Goal: Check status: Check status

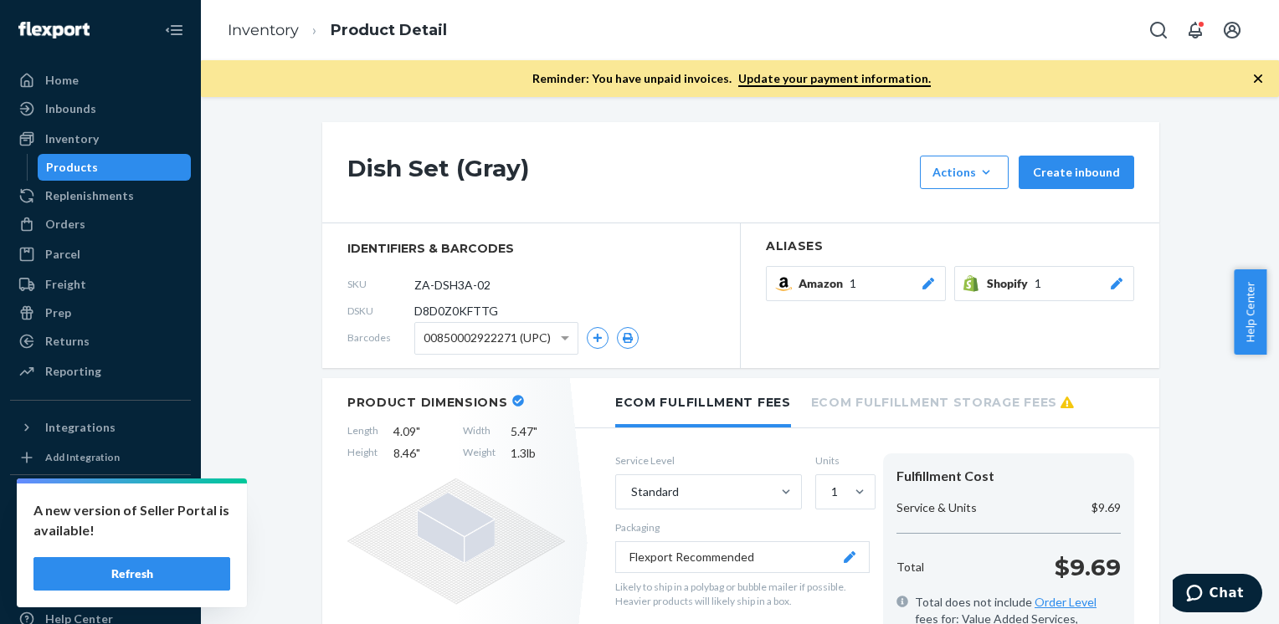
click at [96, 571] on button "Refresh" at bounding box center [131, 574] width 197 height 33
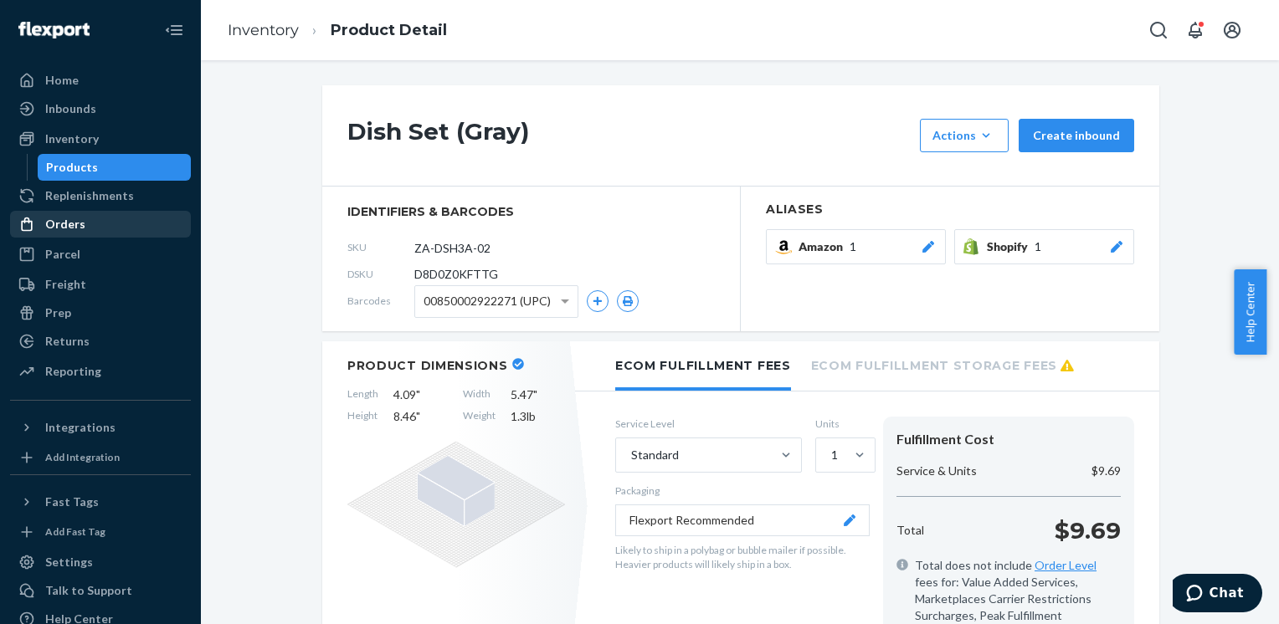
click at [76, 220] on div "Orders" at bounding box center [65, 224] width 40 height 17
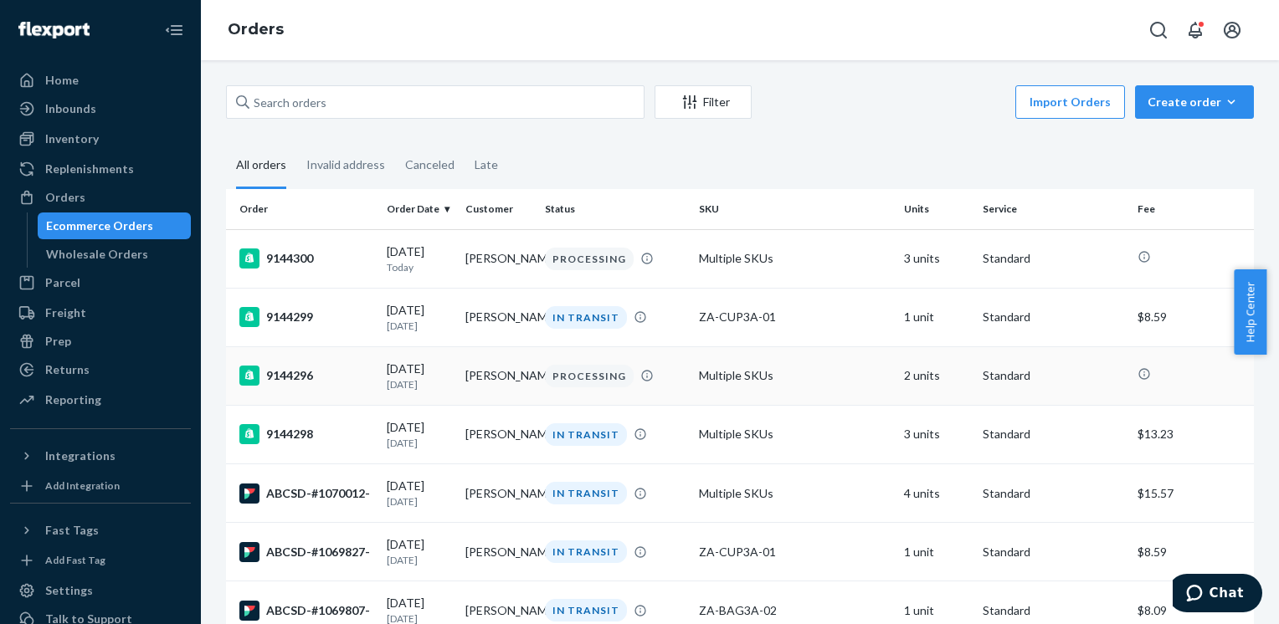
click at [315, 381] on div "9144296" at bounding box center [306, 376] width 134 height 20
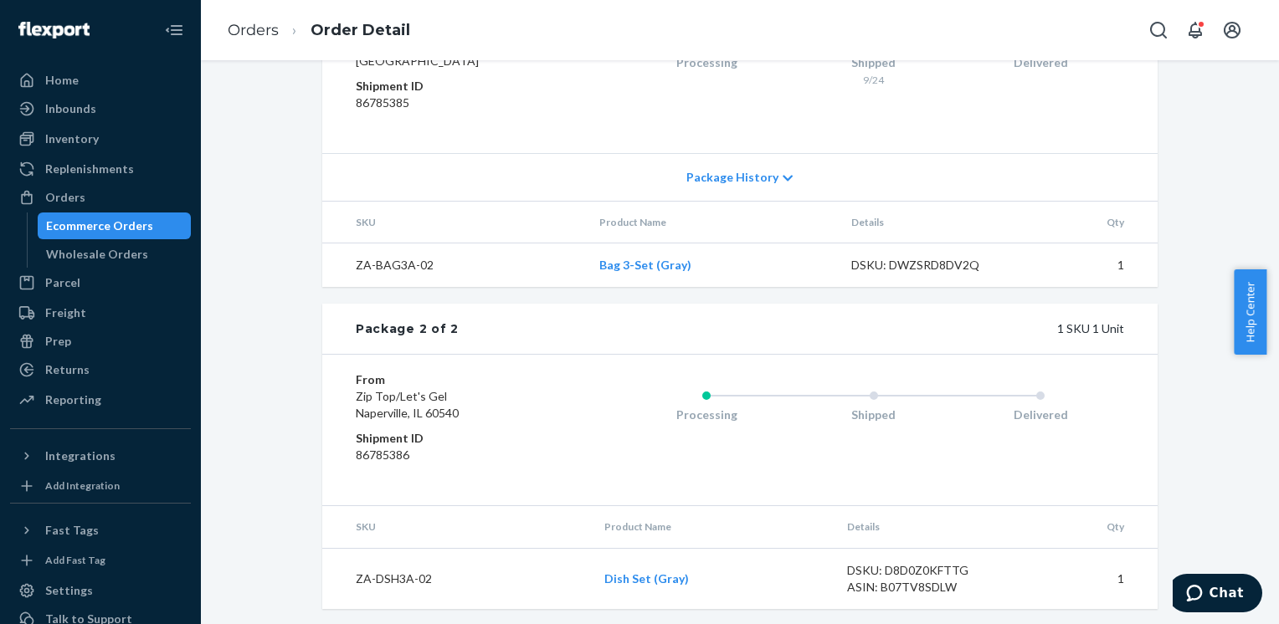
scroll to position [926, 0]
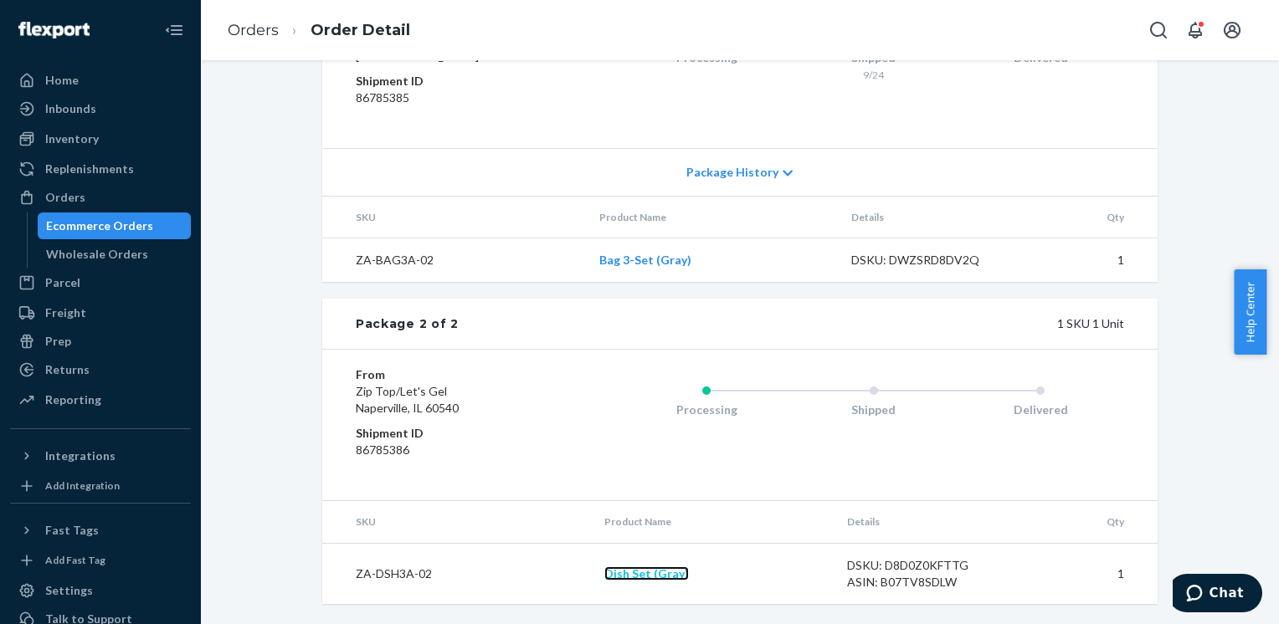
click at [648, 578] on link "Dish Set (Gray)" at bounding box center [646, 574] width 85 height 14
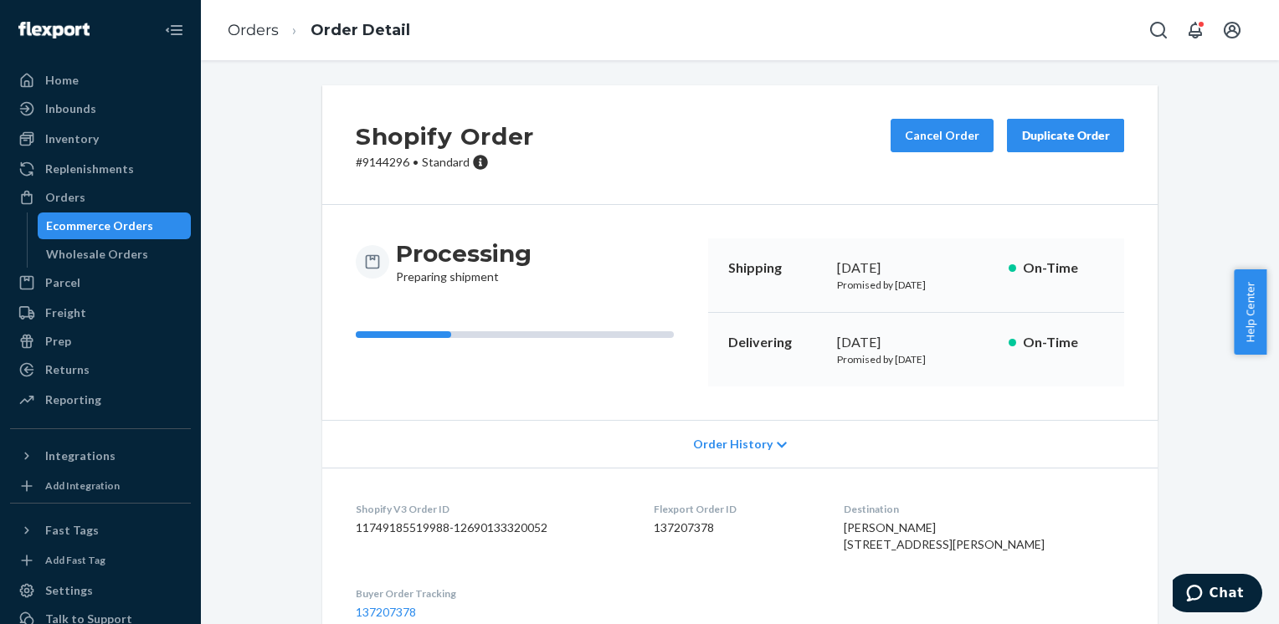
click at [373, 157] on p "# 9144296 • Standard" at bounding box center [445, 162] width 178 height 17
copy p "9144296"
